Goal: Task Accomplishment & Management: Use online tool/utility

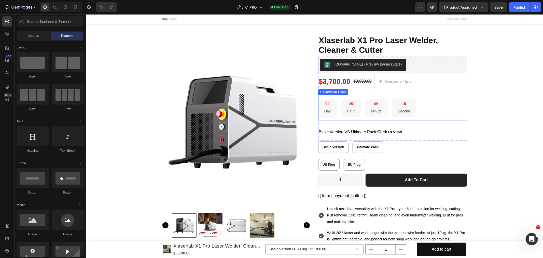
click at [362, 103] on div "00 Day 05 Hour 06 Minute 15 Second" at bounding box center [367, 108] width 98 height 18
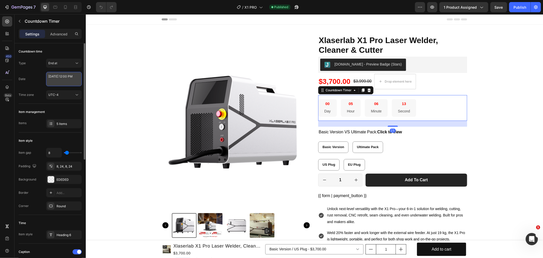
select select "false"
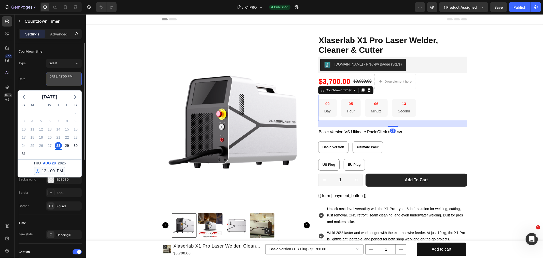
click at [66, 81] on textarea "[DATE] 12:00 PM" at bounding box center [64, 79] width 36 height 14
click at [69, 146] on div "29" at bounding box center [66, 145] width 7 height 7
type textarea "[DATE] 12:00 PM"
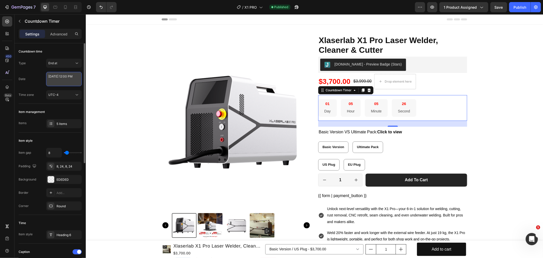
click at [61, 78] on textarea "[DATE] 12:00 PM" at bounding box center [64, 79] width 36 height 14
select select "false"
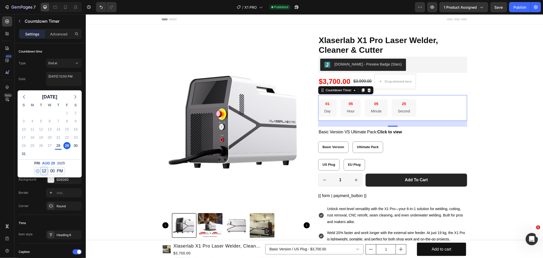
click at [42, 171] on select "12 1 2 3 4 5 6 7 8 9 10 11" at bounding box center [44, 171] width 7 height 8
select select "17"
click at [41, 167] on select "12 1 2 3 4 5 6 7 8 9 10 11" at bounding box center [44, 171] width 7 height 8
type textarea "[DATE] 5:00 PM"
click at [60, 169] on select "AM PM" at bounding box center [60, 171] width 8 height 8
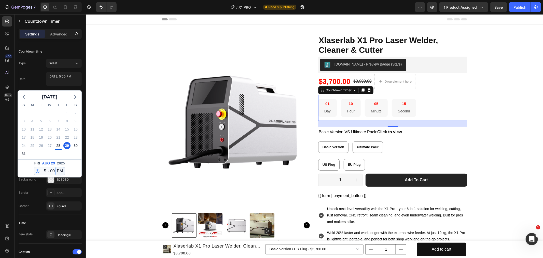
select select "true"
click at [56, 167] on select "AM PM" at bounding box center [60, 171] width 8 height 8
type textarea "[DATE] 5:00 AM"
select select "5"
drag, startPoint x: 521, startPoint y: 9, endPoint x: 424, endPoint y: 11, distance: 96.8
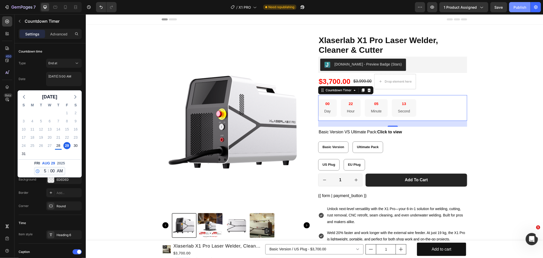
click at [521, 9] on div "Publish" at bounding box center [520, 7] width 13 height 5
